Goal: Information Seeking & Learning: Get advice/opinions

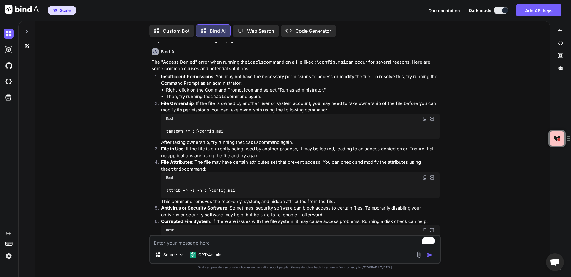
scroll to position [152, 0]
drag, startPoint x: 226, startPoint y: 131, endPoint x: 167, endPoint y: 129, distance: 59.2
click at [167, 129] on div "takeown /f d:\config.msi" at bounding box center [300, 130] width 278 height 15
copy code "takeown /f d:\config.msi"
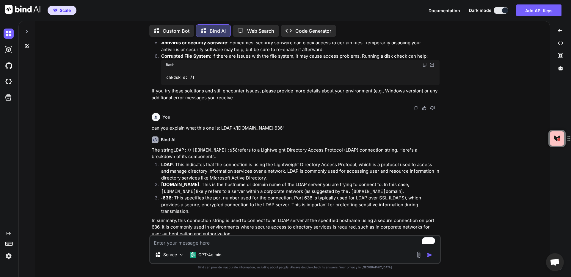
scroll to position [324, 0]
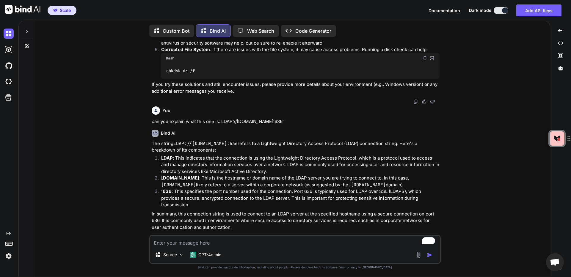
click at [214, 242] on textarea "To enrich screen reader interactions, please activate Accessibility in Grammarl…" at bounding box center [295, 241] width 290 height 11
type textarea "how do u issue the command icalcs to find ownership of a folder"
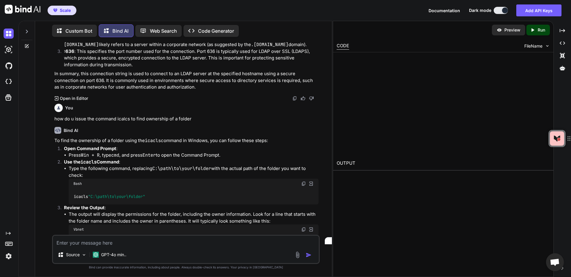
scroll to position [487, 0]
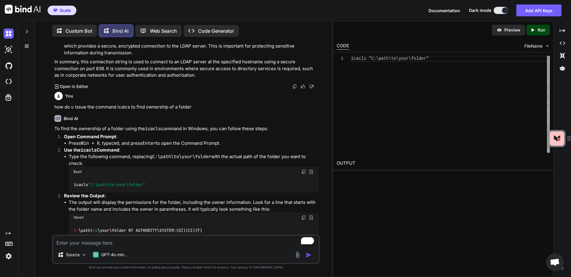
click at [305, 172] on img at bounding box center [303, 172] width 5 height 5
click at [109, 242] on textarea "To enrich screen reader interactions, please activate Accessibility in Grammarl…" at bounding box center [186, 241] width 266 height 11
type textarea "icacls for d:\config.msi and full control to everyone"
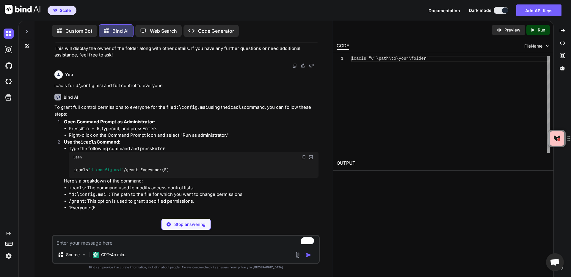
scroll to position [732, 0]
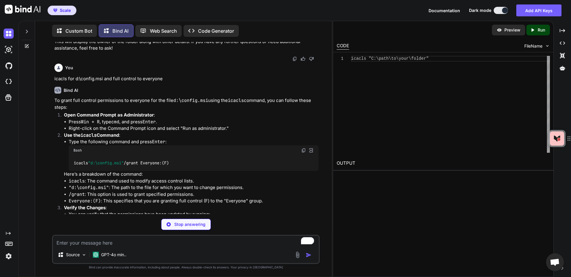
drag, startPoint x: 183, startPoint y: 162, endPoint x: 73, endPoint y: 163, distance: 109.1
click at [73, 163] on div "icacls "d:\config.msi" /grant Everyone:(F)" at bounding box center [194, 163] width 250 height 15
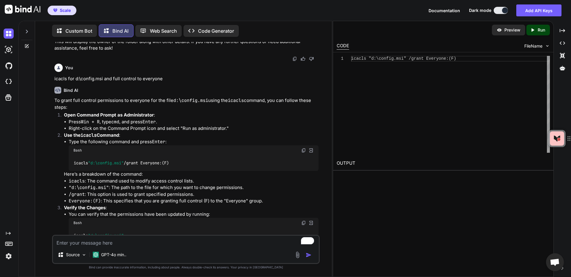
copy code "icacls "d:\config.msi" /grant Everyone:(F)"
click at [489, 224] on div "Preview Created with Pixso. Run CODE FileName 1 icacls "d:\config.msi" /grant E…" at bounding box center [443, 149] width 221 height 256
